Goal: Find specific page/section: Find specific page/section

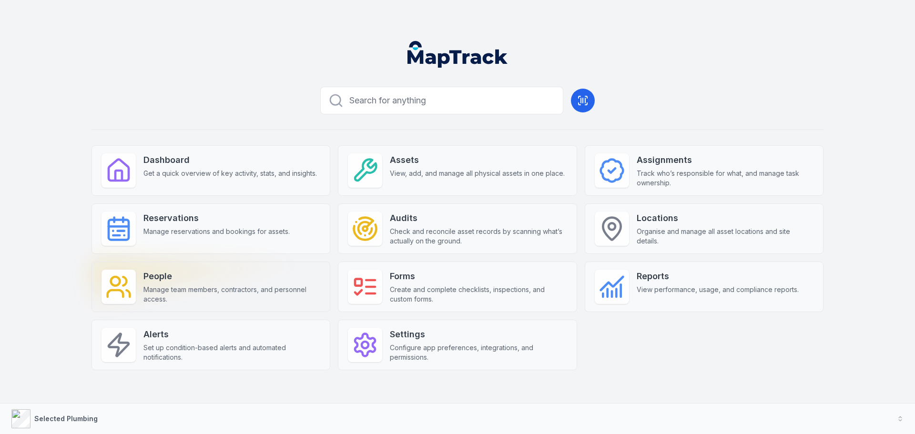
click at [220, 276] on strong "People" at bounding box center [232, 276] width 177 height 13
